Goal: Register for event/course

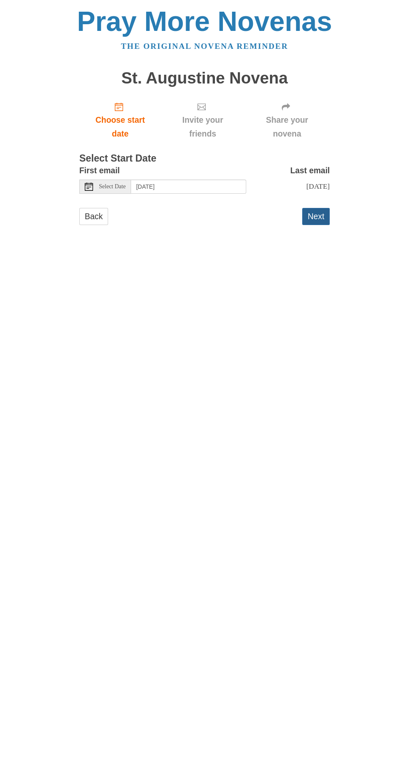
click at [328, 215] on button "Next" at bounding box center [316, 216] width 28 height 17
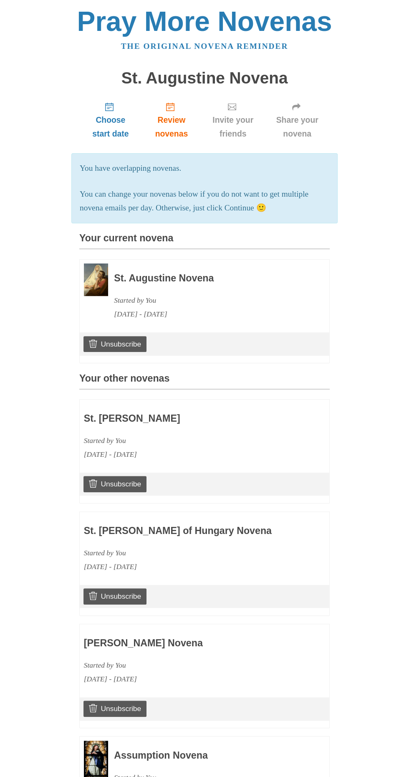
scroll to position [348, 0]
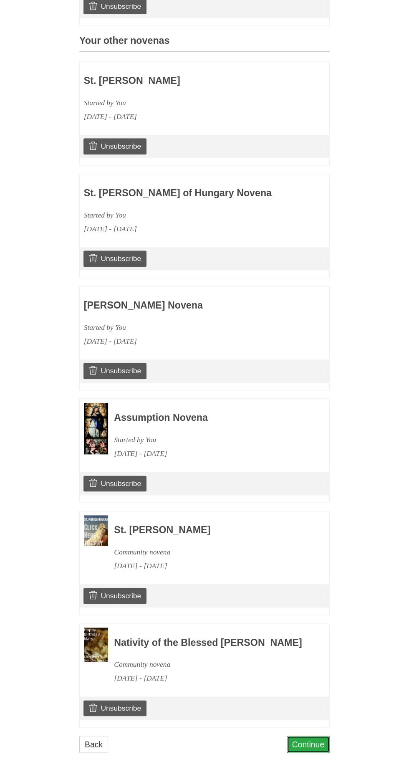
click at [320, 750] on link "Continue" at bounding box center [308, 743] width 43 height 17
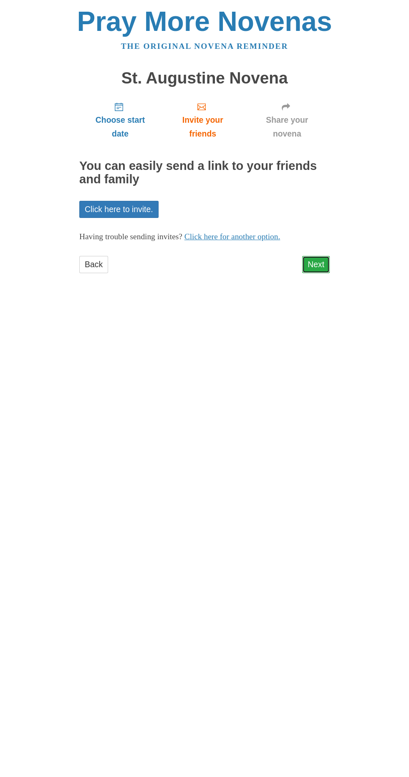
click at [324, 256] on link "Next" at bounding box center [316, 264] width 28 height 17
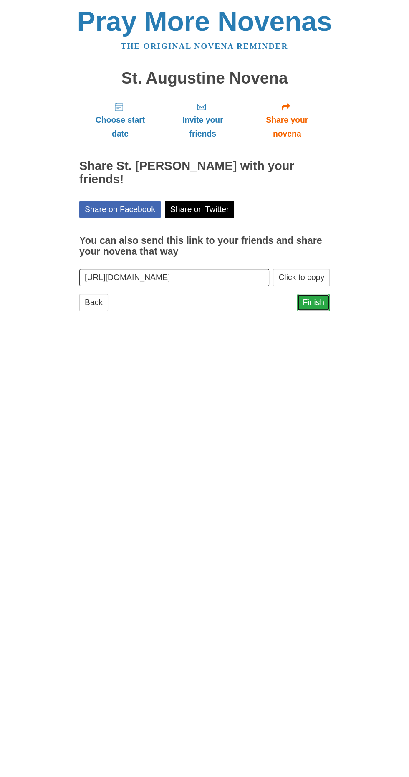
click at [322, 294] on link "Finish" at bounding box center [313, 302] width 33 height 17
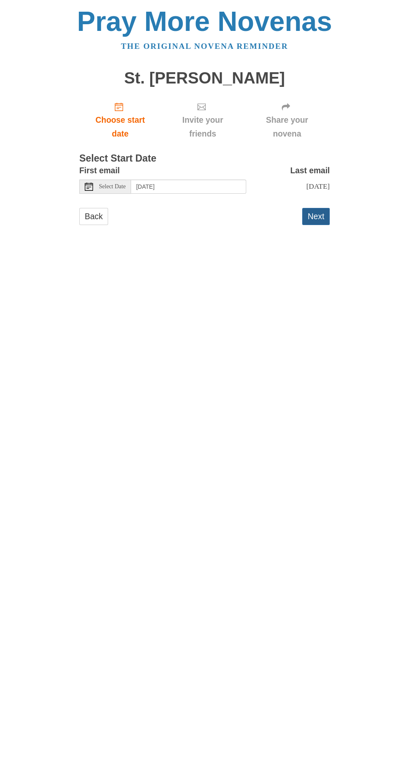
click at [325, 211] on button "Next" at bounding box center [316, 216] width 28 height 17
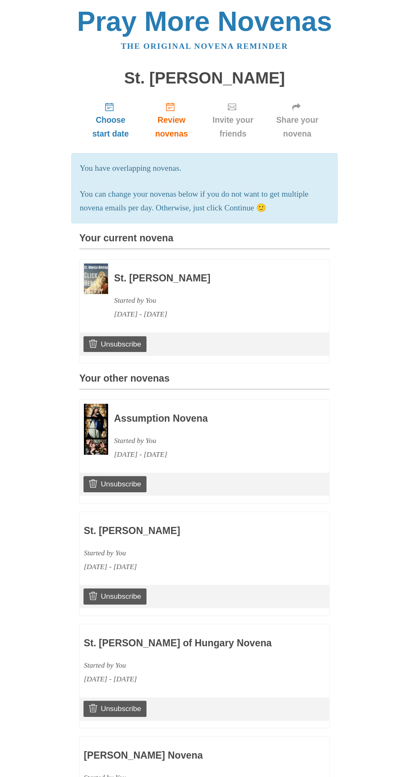
scroll to position [460, 0]
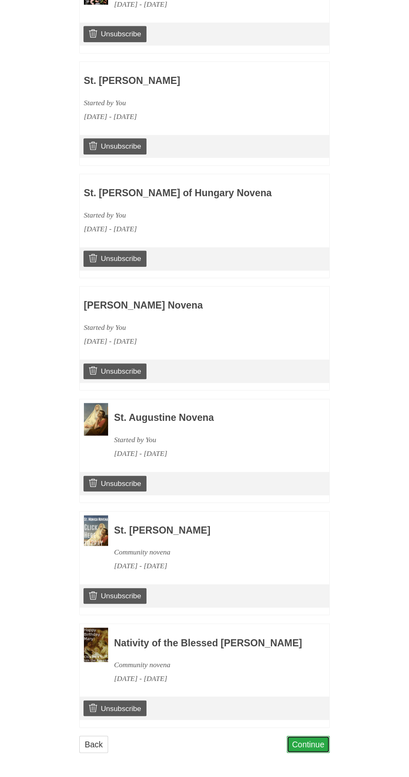
click at [318, 743] on link "Continue" at bounding box center [308, 743] width 43 height 17
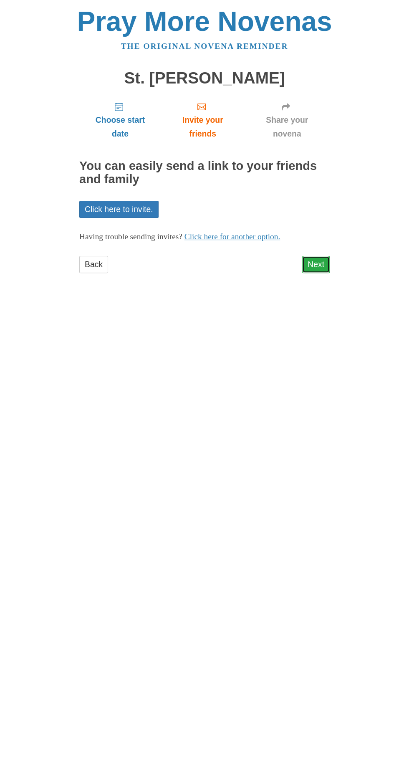
click at [328, 256] on link "Next" at bounding box center [316, 264] width 28 height 17
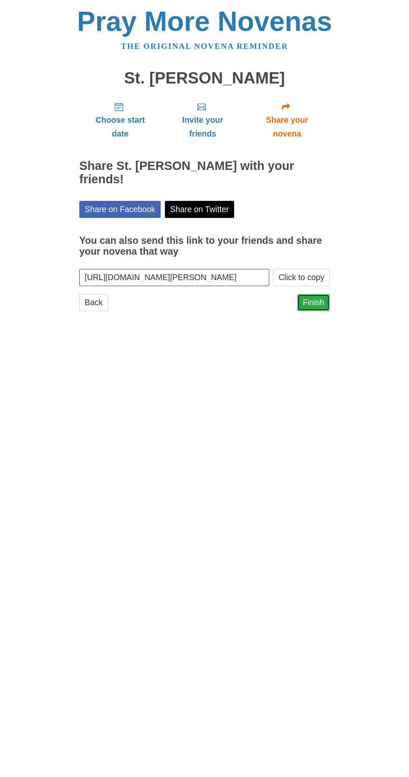
click at [327, 294] on link "Finish" at bounding box center [313, 302] width 33 height 17
